Goal: Understand process/instructions: Learn how to perform a task or action

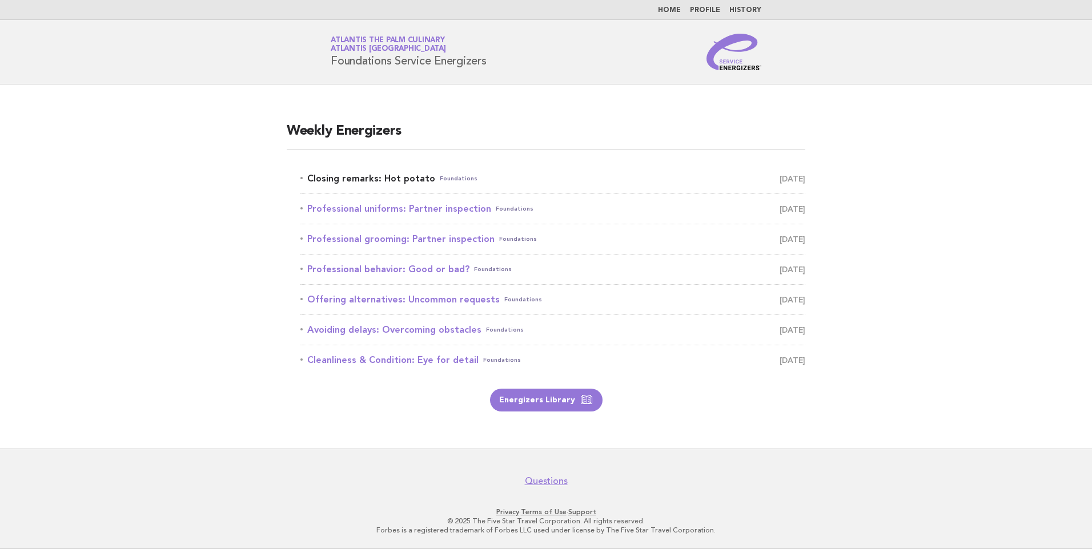
drag, startPoint x: 404, startPoint y: 177, endPoint x: 423, endPoint y: 178, distance: 18.9
click at [404, 177] on link "Closing remarks: Hot potato Foundations September 30" at bounding box center [552, 179] width 505 height 16
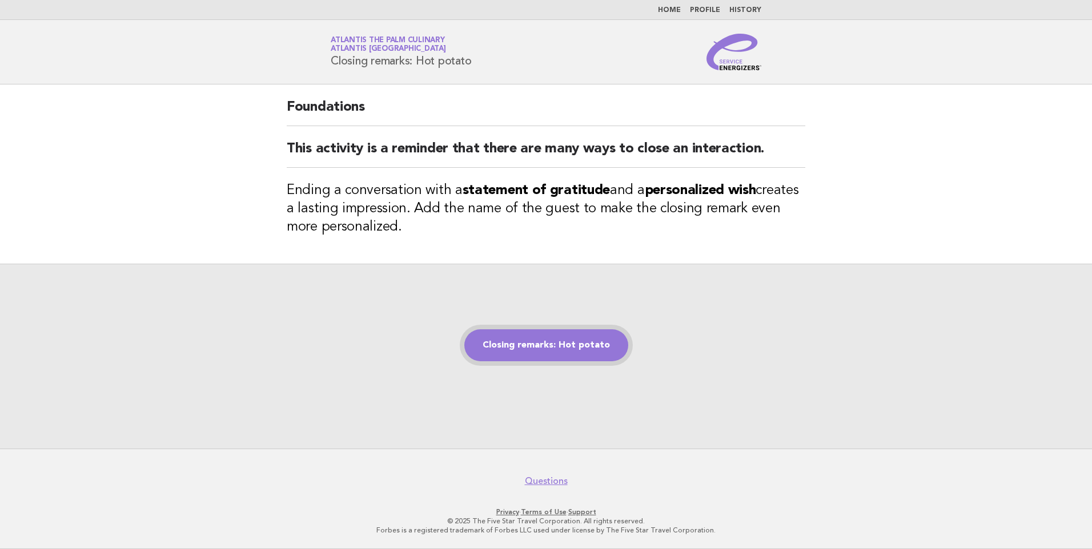
drag, startPoint x: 0, startPoint y: 0, endPoint x: 510, endPoint y: 341, distance: 614.1
click at [504, 345] on link "Closing remarks: Hot potato" at bounding box center [546, 345] width 164 height 32
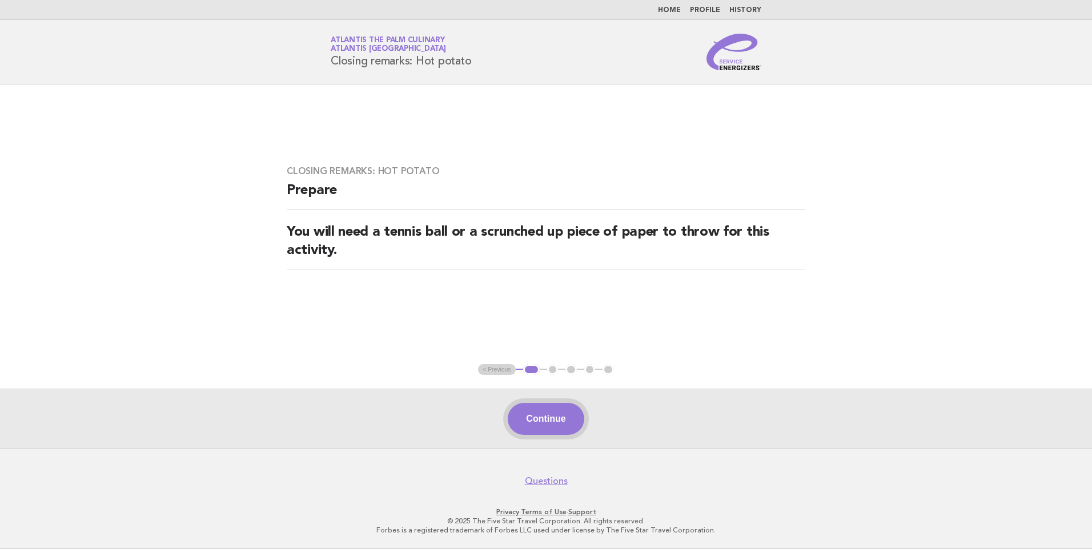
click at [555, 425] on button "Continue" at bounding box center [546, 419] width 76 height 32
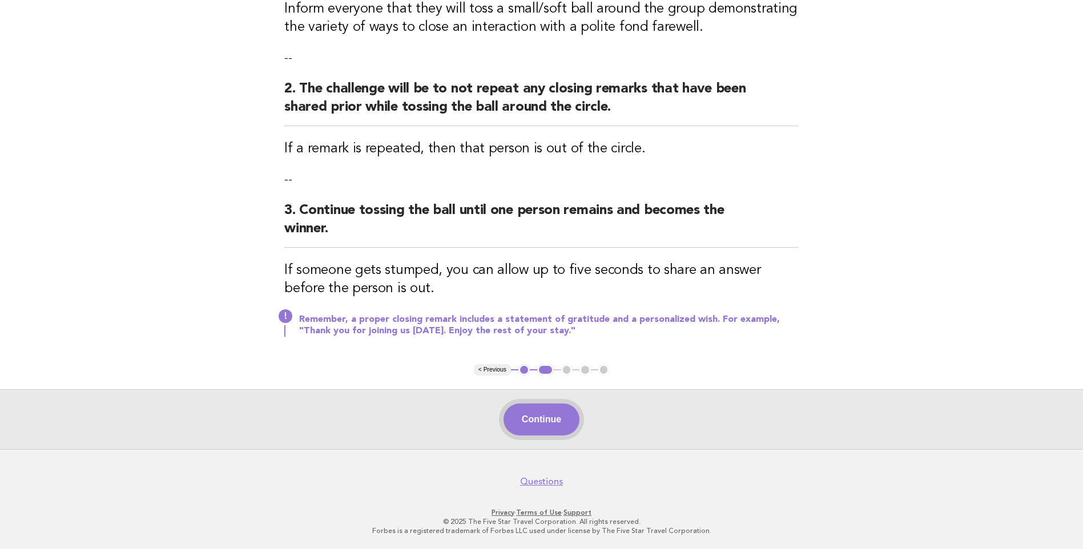
click at [562, 416] on button "Continue" at bounding box center [542, 420] width 76 height 32
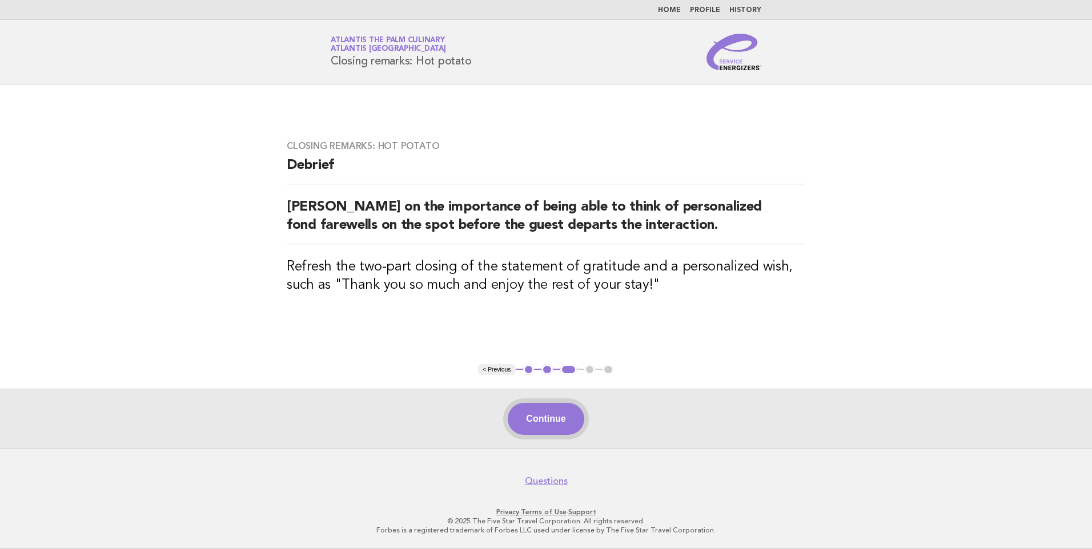
click at [558, 411] on button "Continue" at bounding box center [546, 419] width 76 height 32
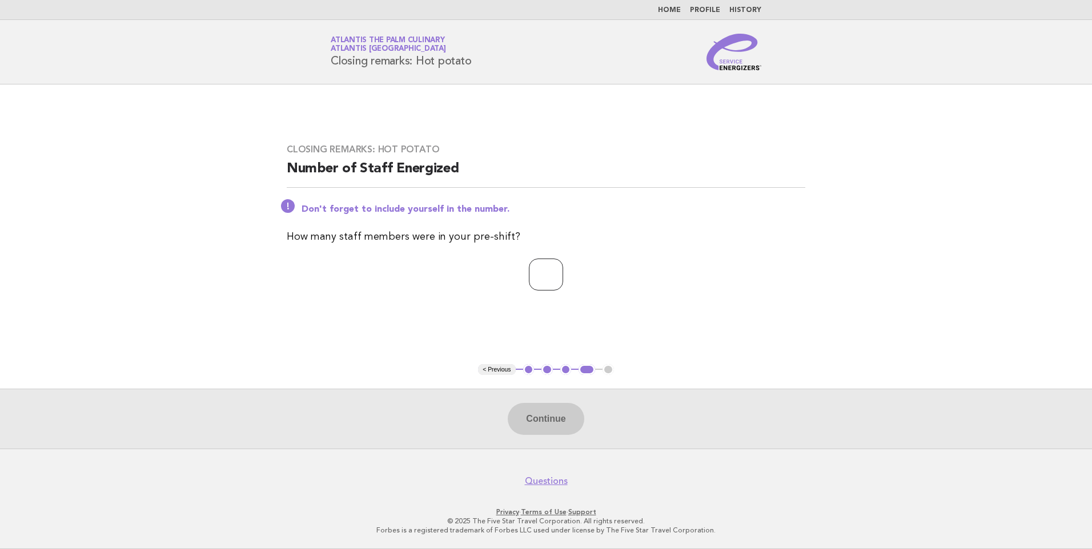
click at [536, 272] on input "number" at bounding box center [546, 275] width 34 height 32
type input "*"
type input "**"
click at [562, 421] on button "Continue" at bounding box center [546, 419] width 76 height 32
